Goal: Task Accomplishment & Management: Manage account settings

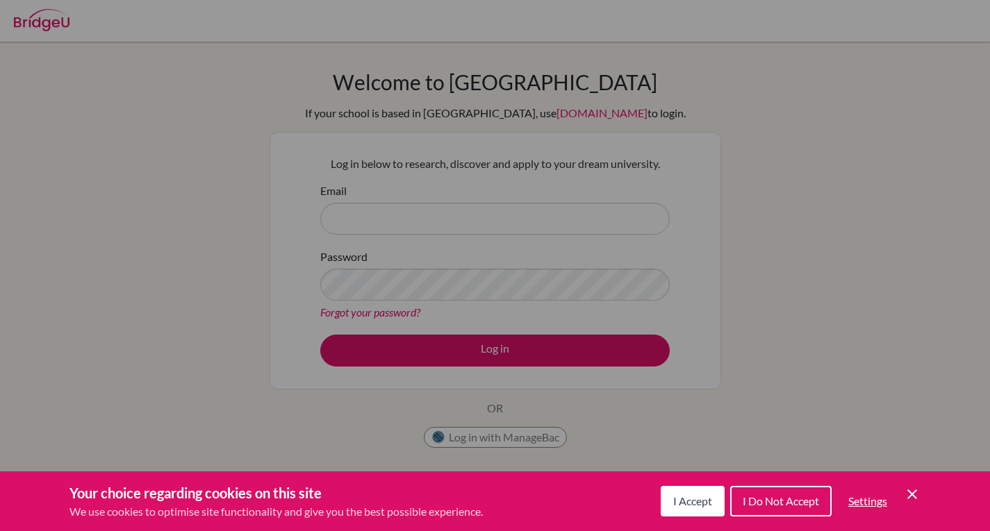
click at [669, 506] on button "I Accept" at bounding box center [692, 501] width 64 height 31
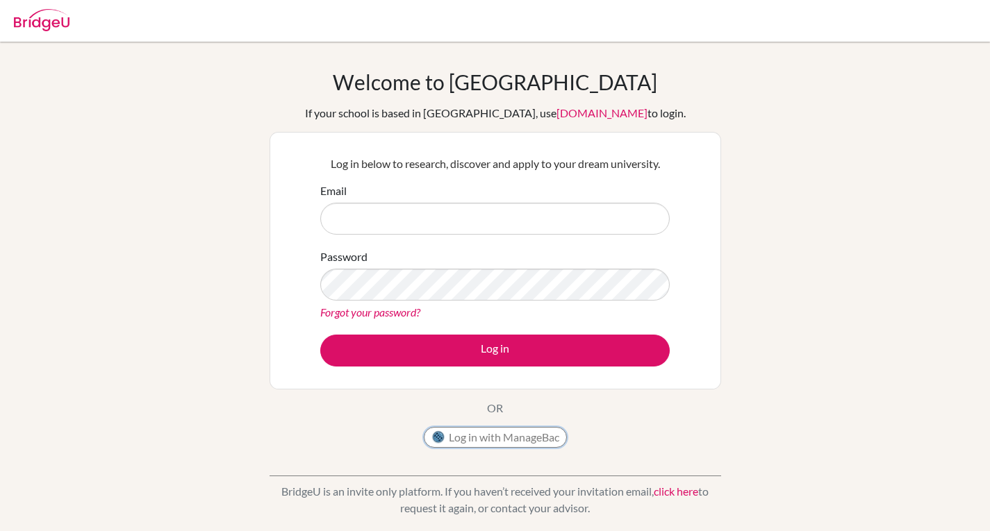
click at [492, 438] on button "Log in with ManageBac" at bounding box center [495, 437] width 143 height 21
click at [467, 439] on button "Log in with ManageBac" at bounding box center [495, 437] width 143 height 21
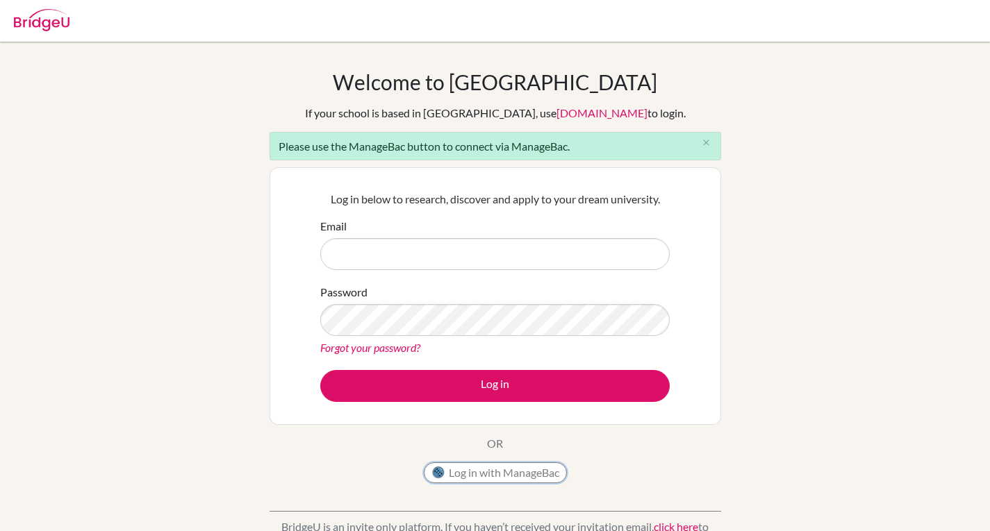
click at [503, 471] on button "Log in with ManageBac" at bounding box center [495, 472] width 143 height 21
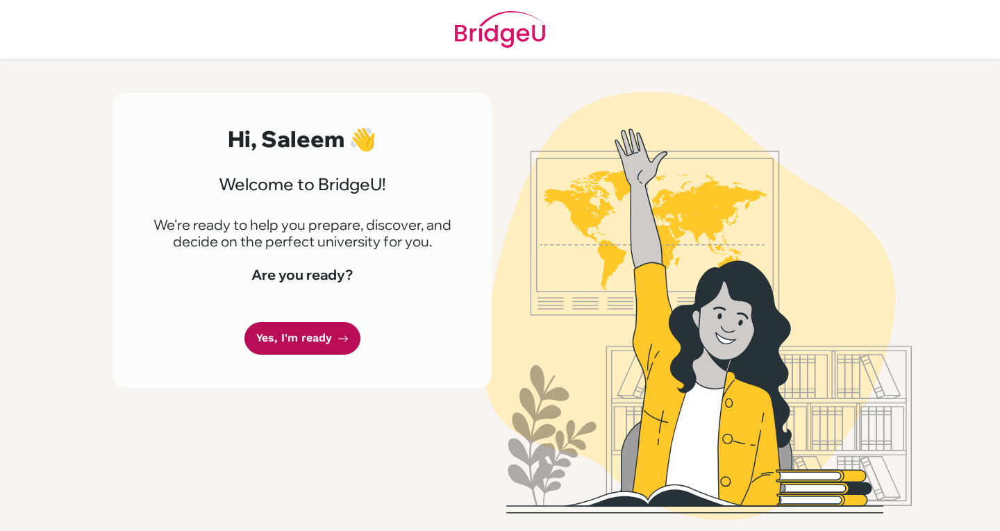
click at [299, 346] on link "Yes, I'm ready" at bounding box center [302, 338] width 116 height 33
click at [283, 345] on link "Yes, I'm ready" at bounding box center [302, 338] width 116 height 33
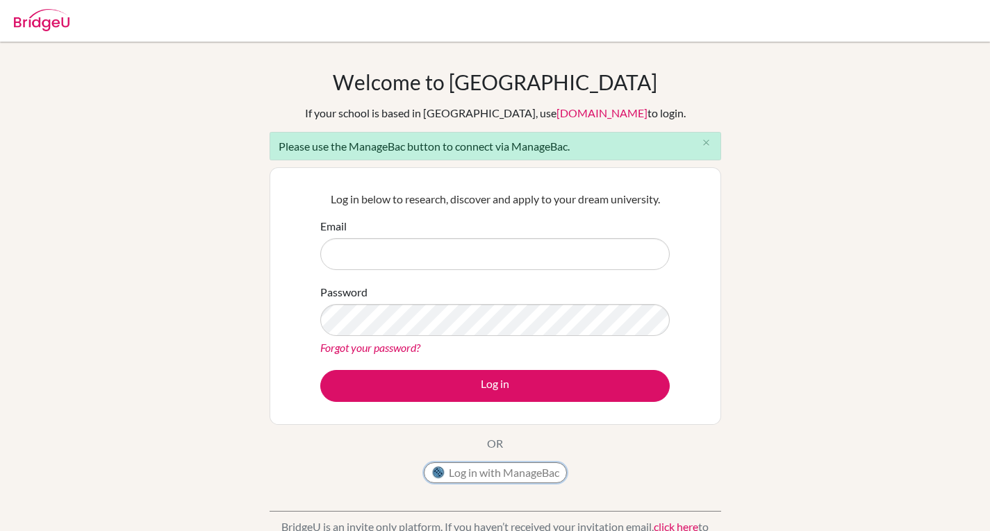
click at [509, 469] on button "Log in with ManageBac" at bounding box center [495, 472] width 143 height 21
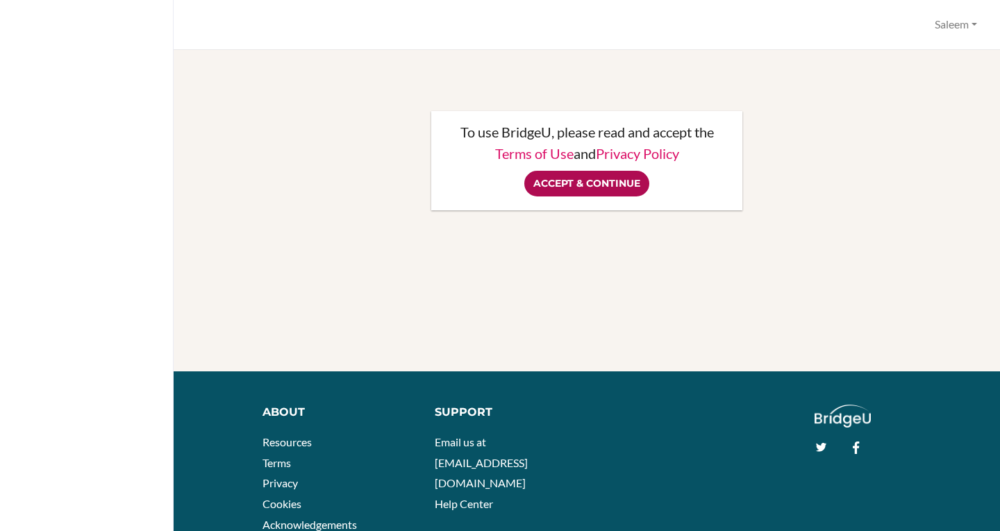
click at [589, 189] on input "Accept & Continue" at bounding box center [586, 184] width 125 height 26
